Goal: Communication & Community: Answer question/provide support

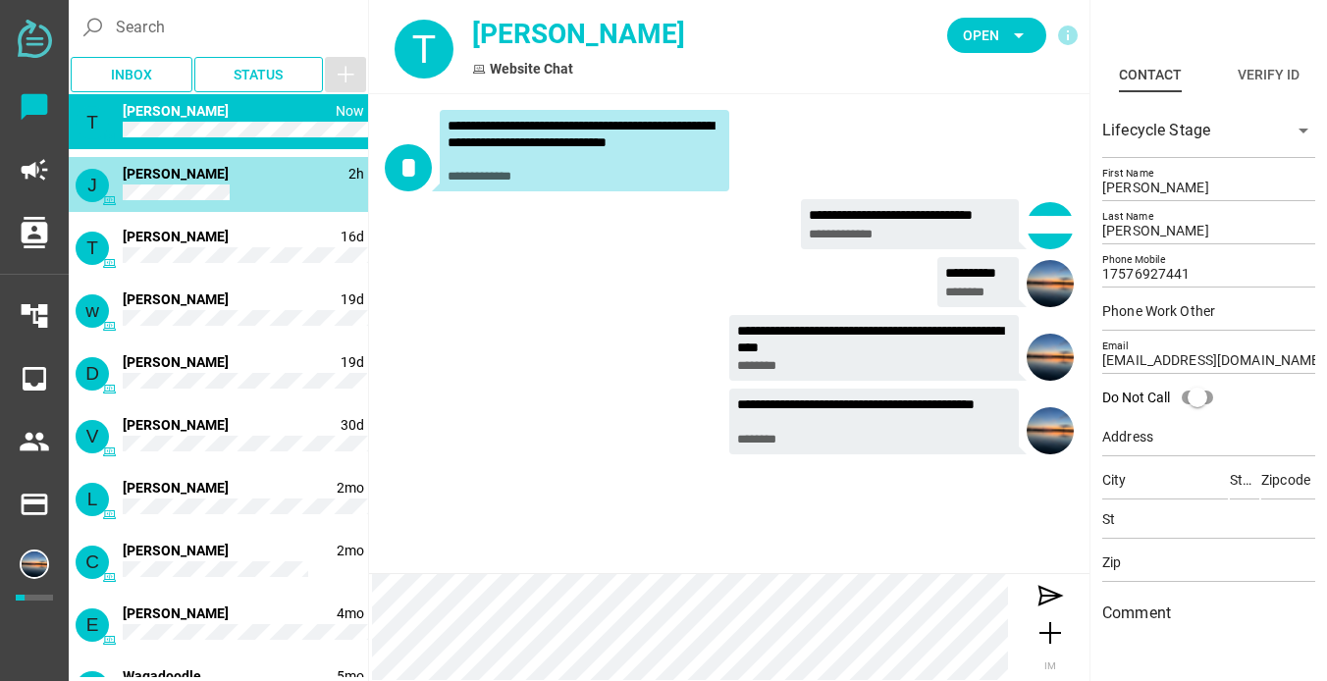
click at [231, 202] on div "J 2h Jason Hall" at bounding box center [218, 184] width 299 height 55
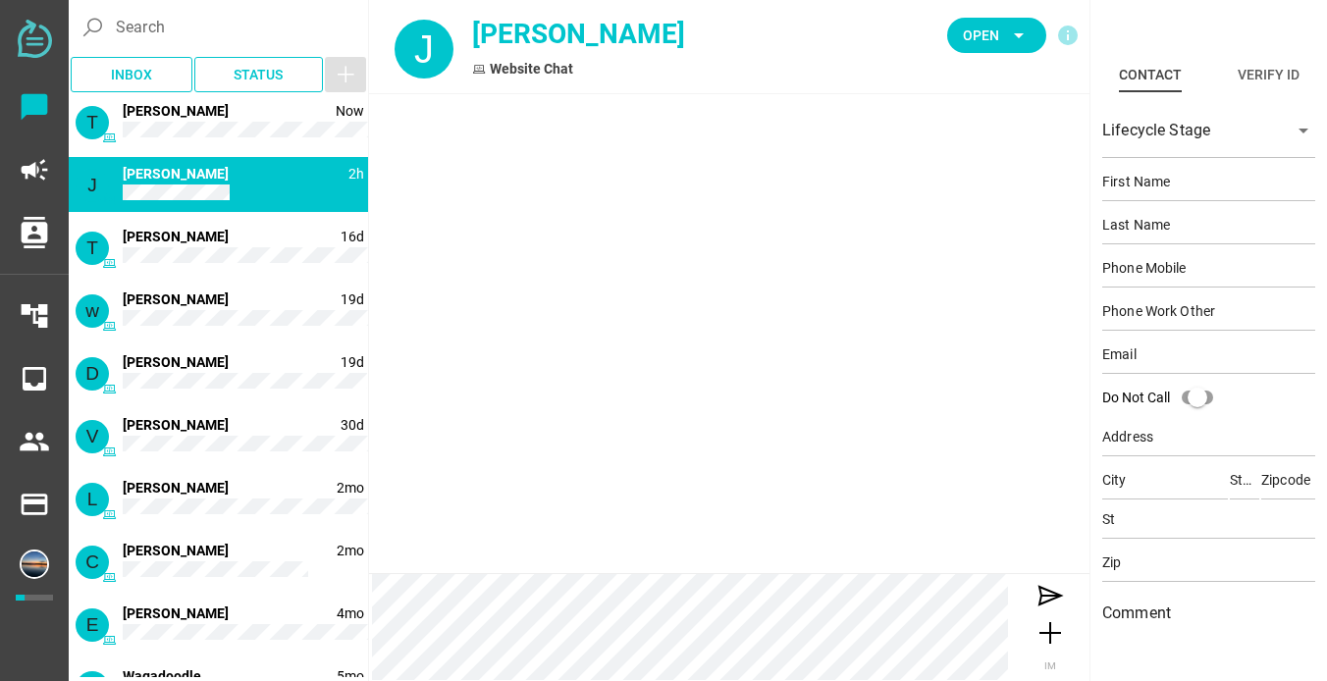
type input "Jason"
type input "Hall"
type input "17576463986"
type input "jmhallster@gmail.com"
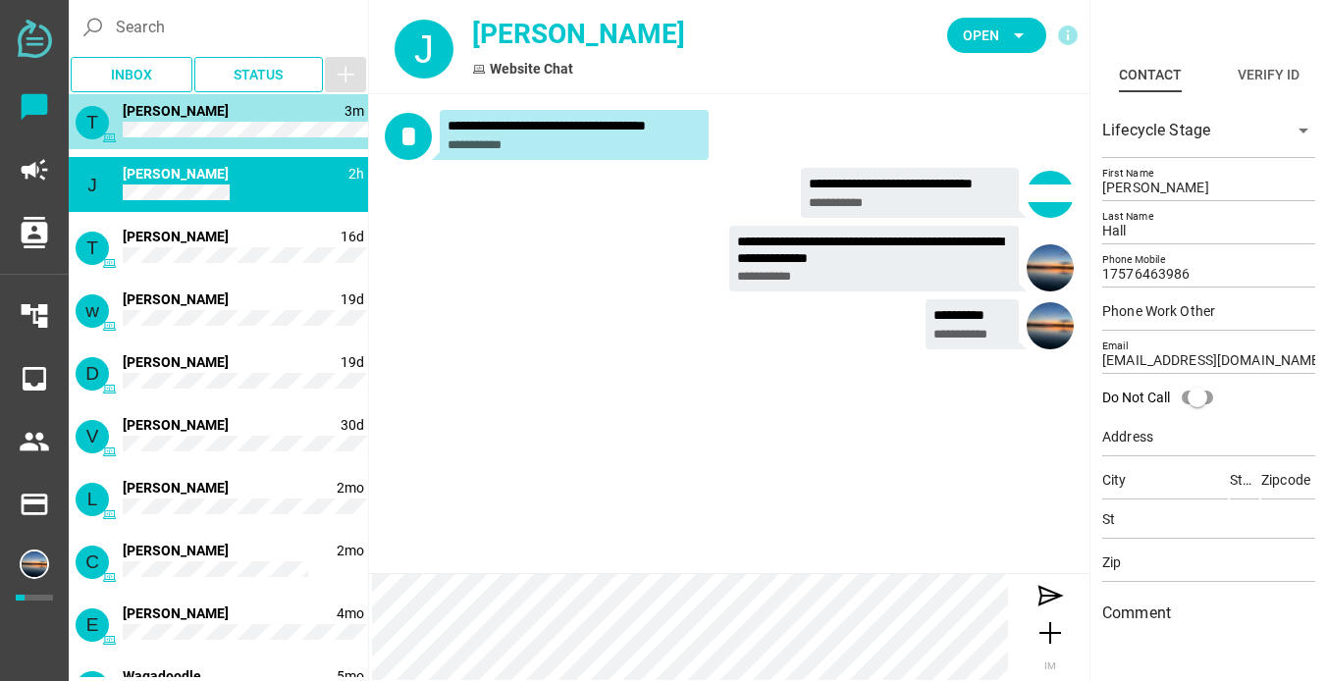
type input "[PERSON_NAME]"
type input "17576927441"
type input "[EMAIL_ADDRESS][DOMAIN_NAME]"
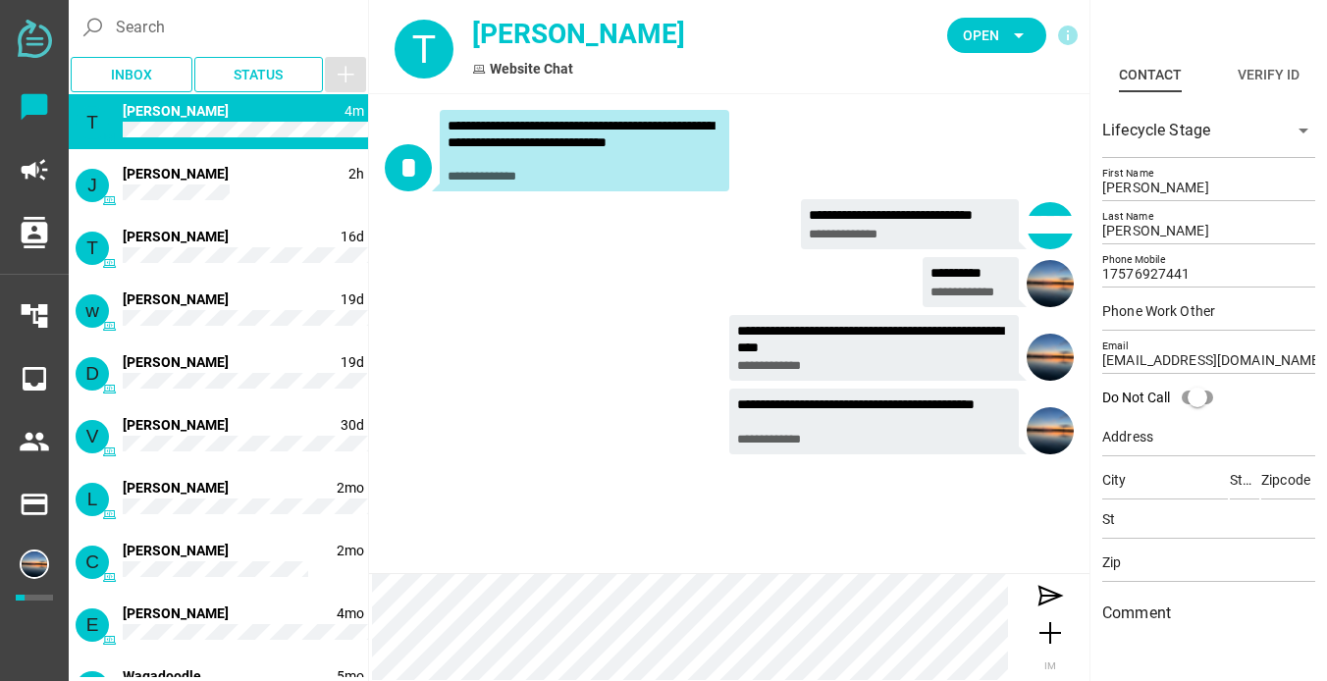
click at [484, 381] on div "**********" at bounding box center [729, 352] width 689 height 74
click at [210, 113] on div "T 4m [PERSON_NAME]" at bounding box center [218, 121] width 299 height 55
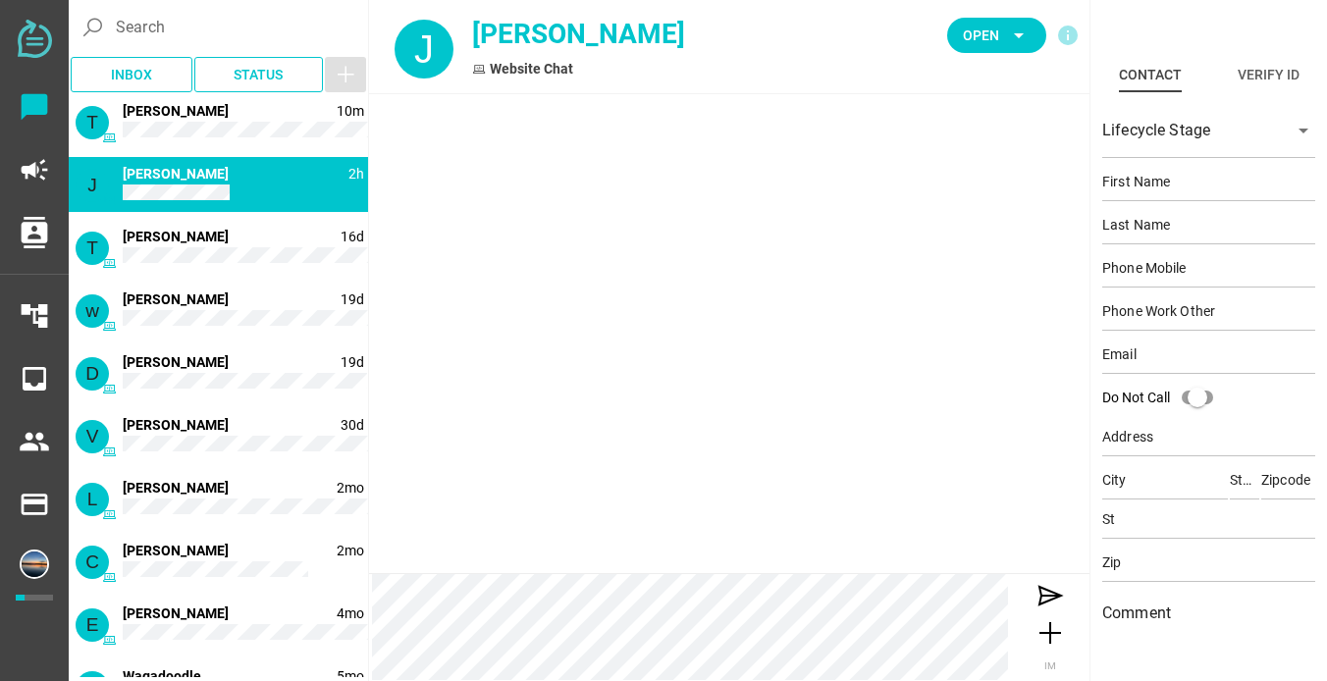
type input "[PERSON_NAME]"
type input "Hall"
type input "17576463986"
type input "[EMAIL_ADDRESS][DOMAIN_NAME]"
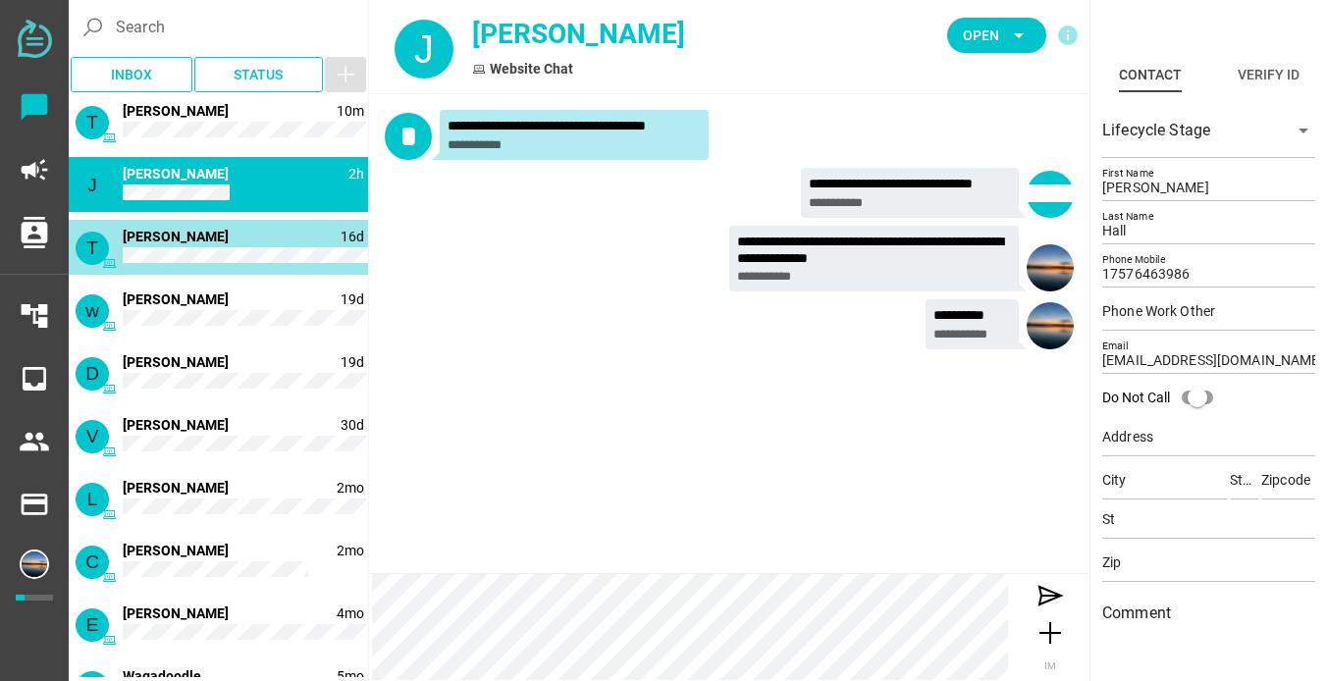
click at [214, 235] on div "T 16d [PERSON_NAME]" at bounding box center [218, 247] width 299 height 55
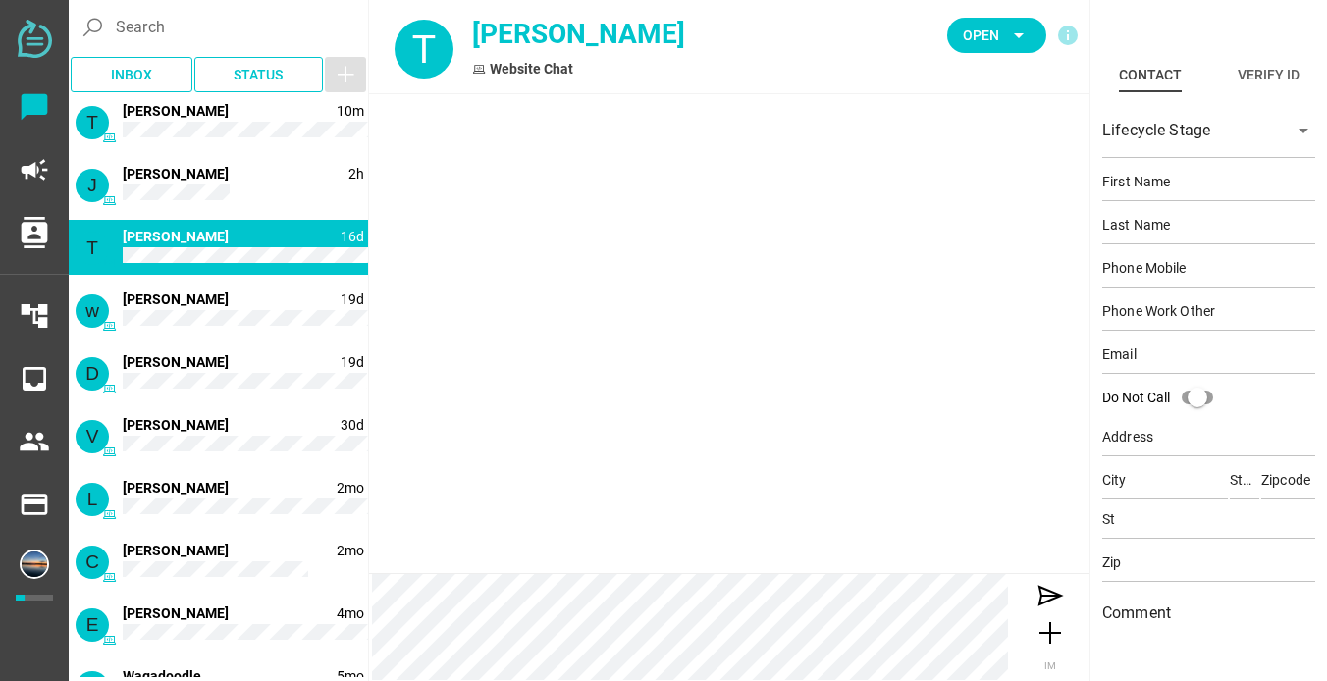
type input "[PERSON_NAME]"
type input "Noble"
type input "17575728749"
type input "[EMAIL_ADDRESS][DOMAIN_NAME]"
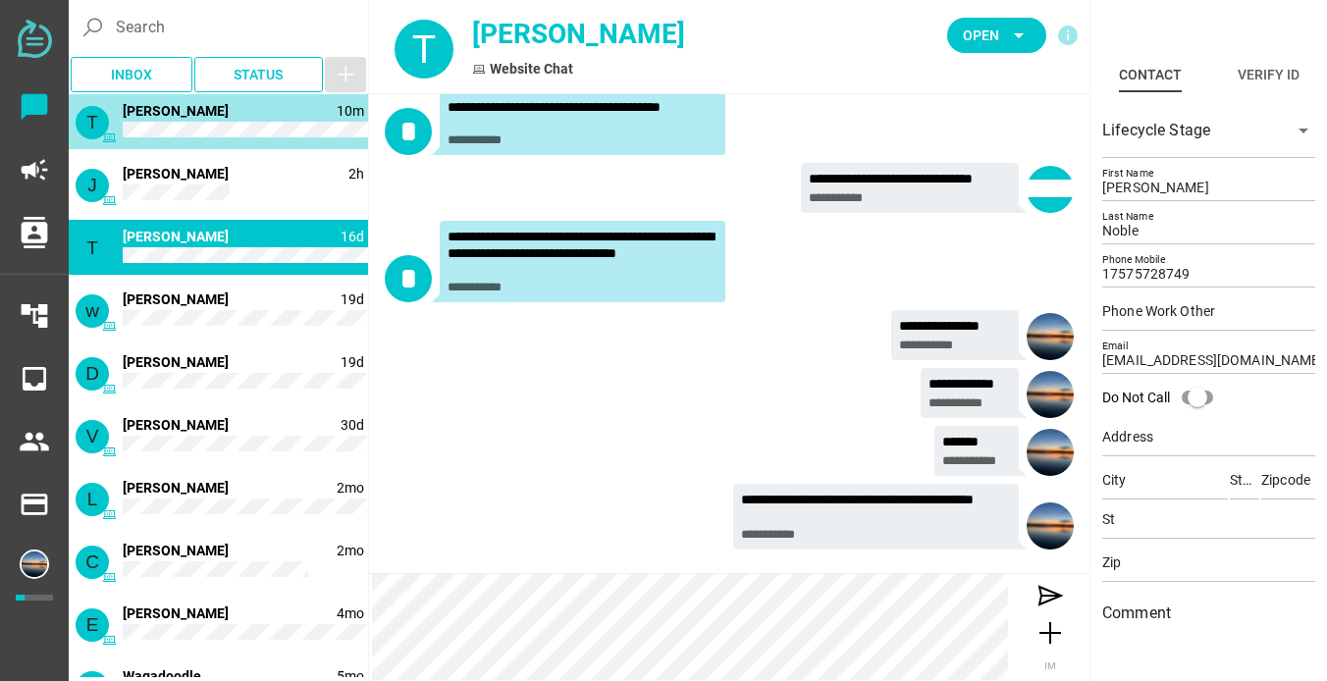
click at [234, 120] on div "T 10m [PERSON_NAME]" at bounding box center [218, 121] width 299 height 55
type input "[PERSON_NAME]"
type input "17576927441"
type input "[EMAIL_ADDRESS][DOMAIN_NAME]"
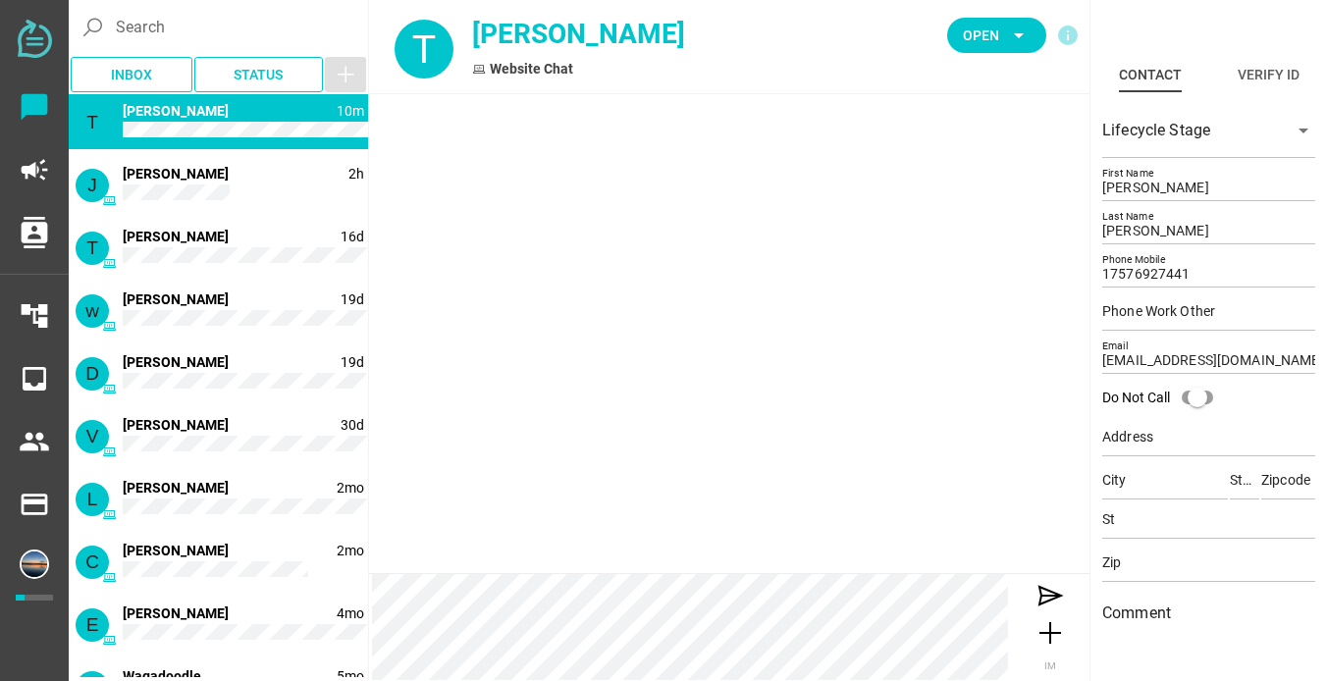
scroll to position [0, 0]
